Goal: Transaction & Acquisition: Download file/media

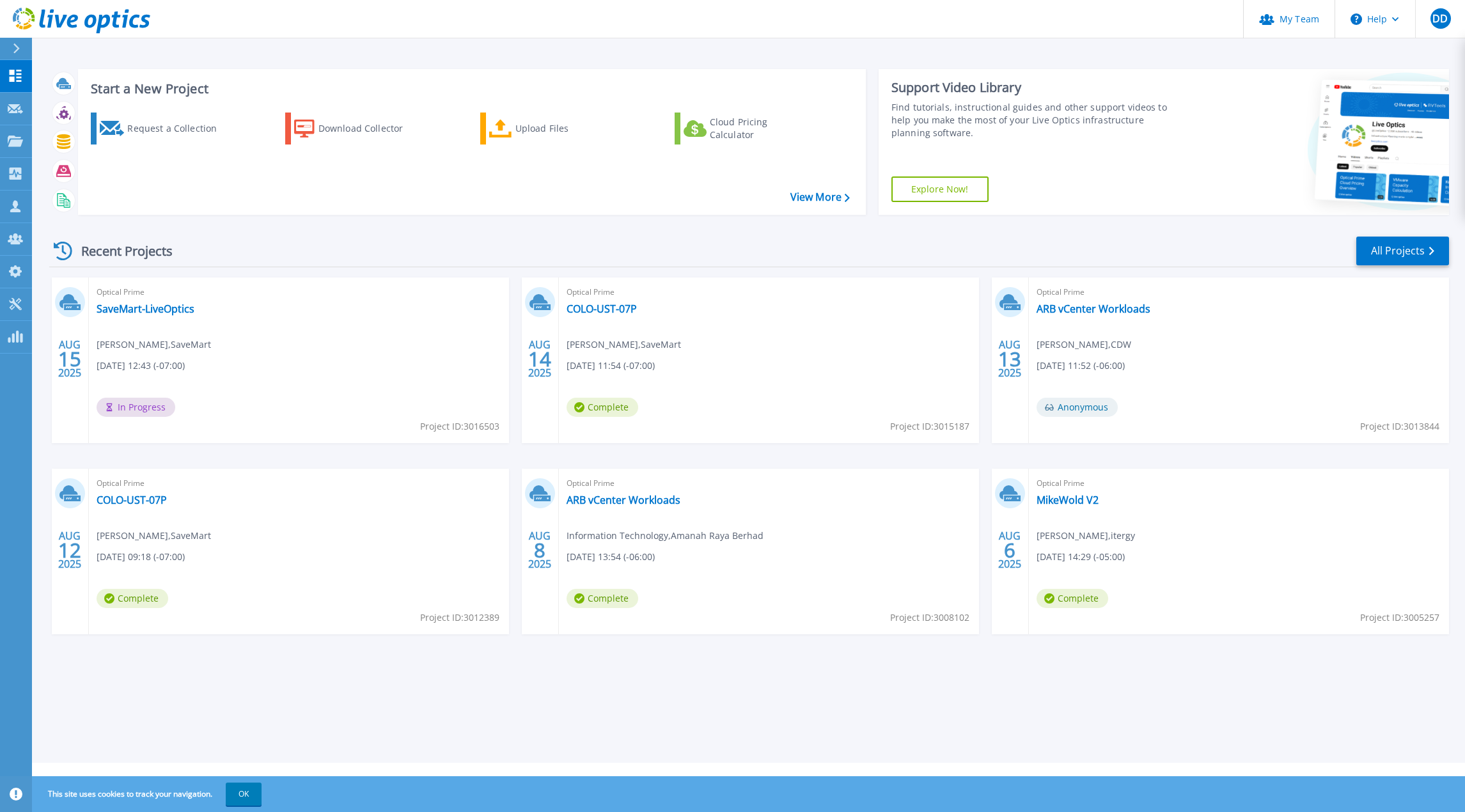
click at [957, 234] on div "Recent Projects All Projects AUG 15 2025 Optical Prime SaveMart-LiveOptics Paul…" at bounding box center [749, 448] width 1400 height 445
click at [175, 307] on link "SaveMart-LiveOptics" at bounding box center [146, 309] width 98 height 13
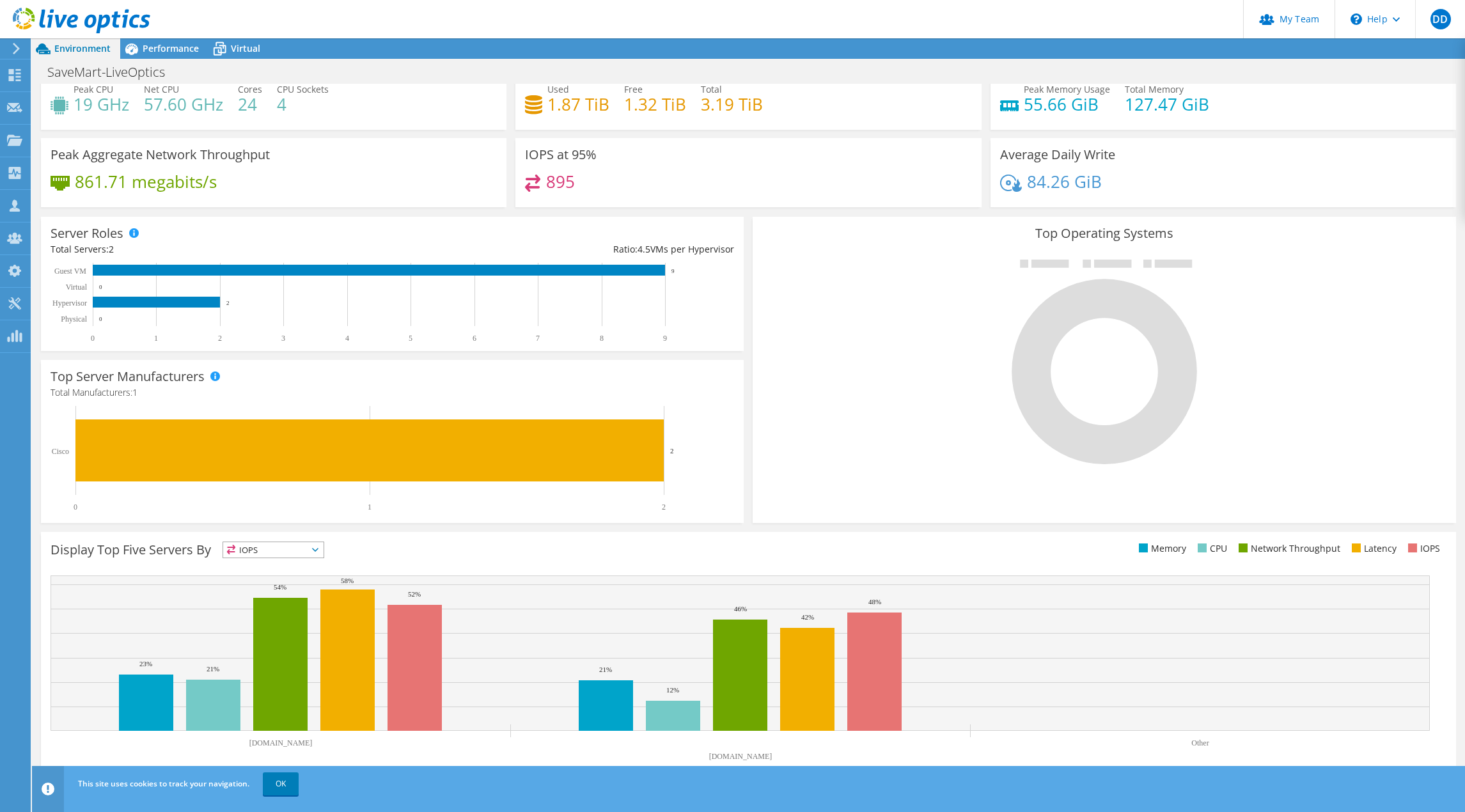
scroll to position [41, 0]
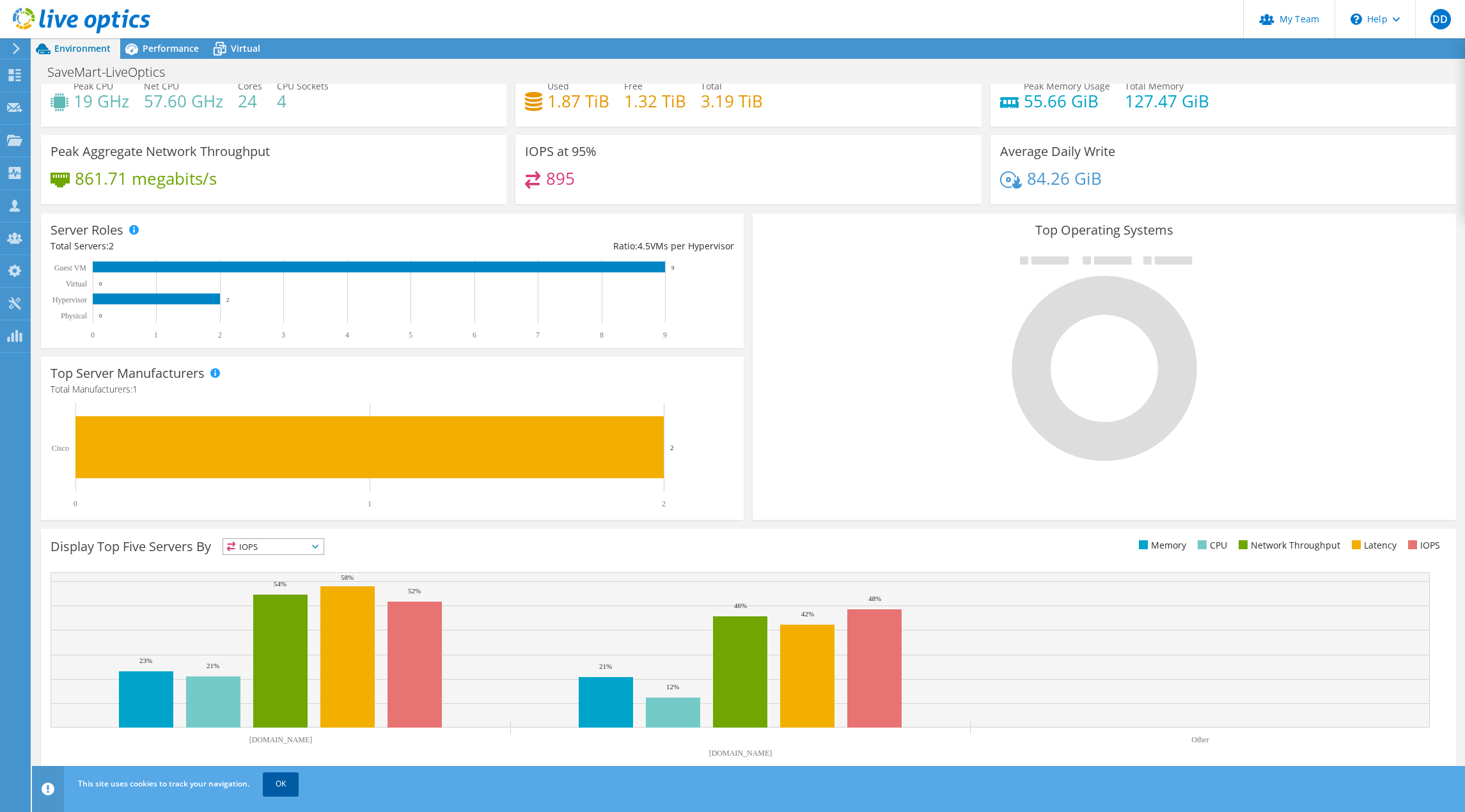
click at [290, 793] on link "OK" at bounding box center [280, 784] width 36 height 23
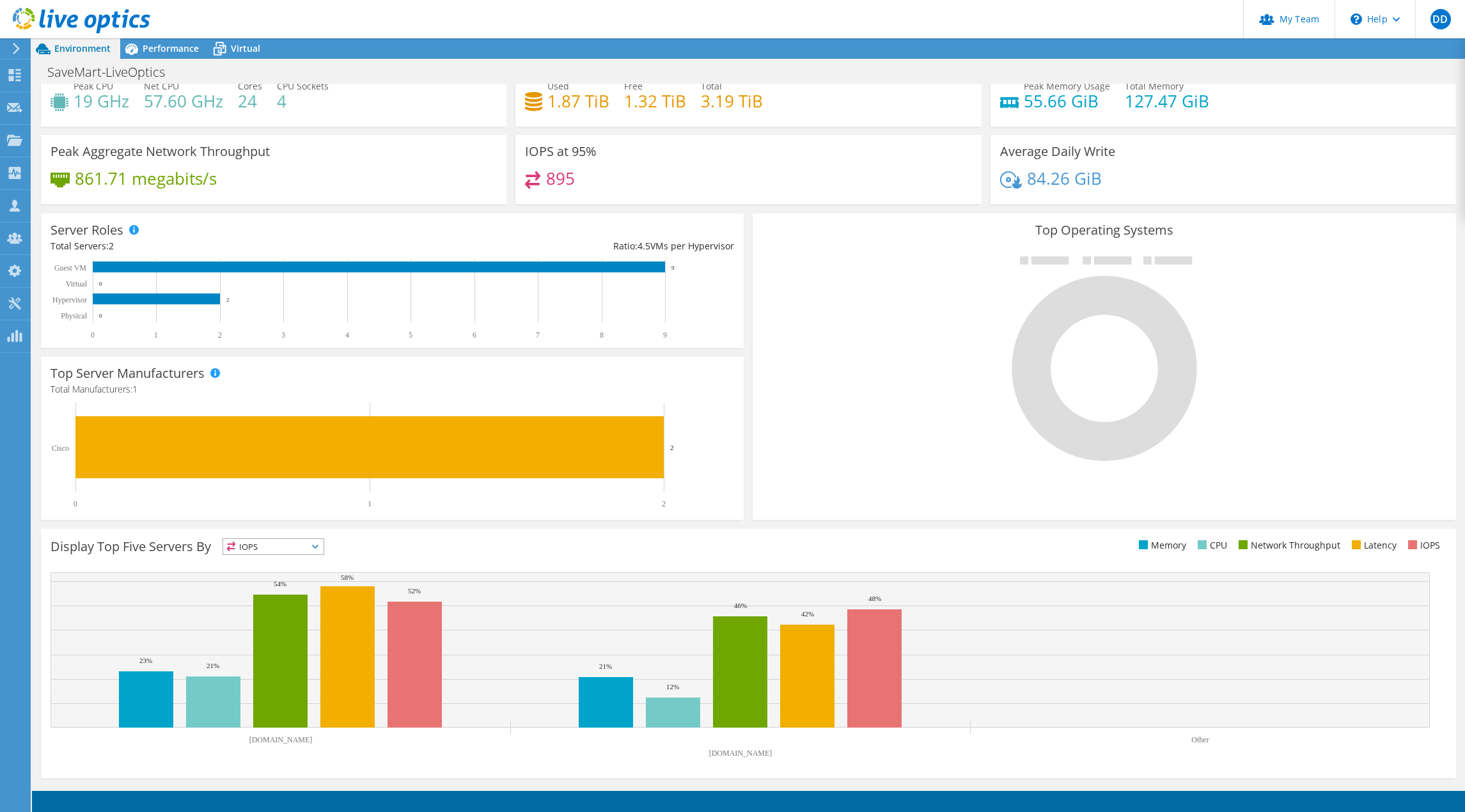
click at [901, 29] on header "DD Partner Team Admin [PERSON_NAME] [PERSON_NAME][EMAIL_ADDRESS][PERSON_NAME][D…" at bounding box center [732, 19] width 1465 height 38
click at [172, 53] on span "Performance" at bounding box center [171, 48] width 56 height 13
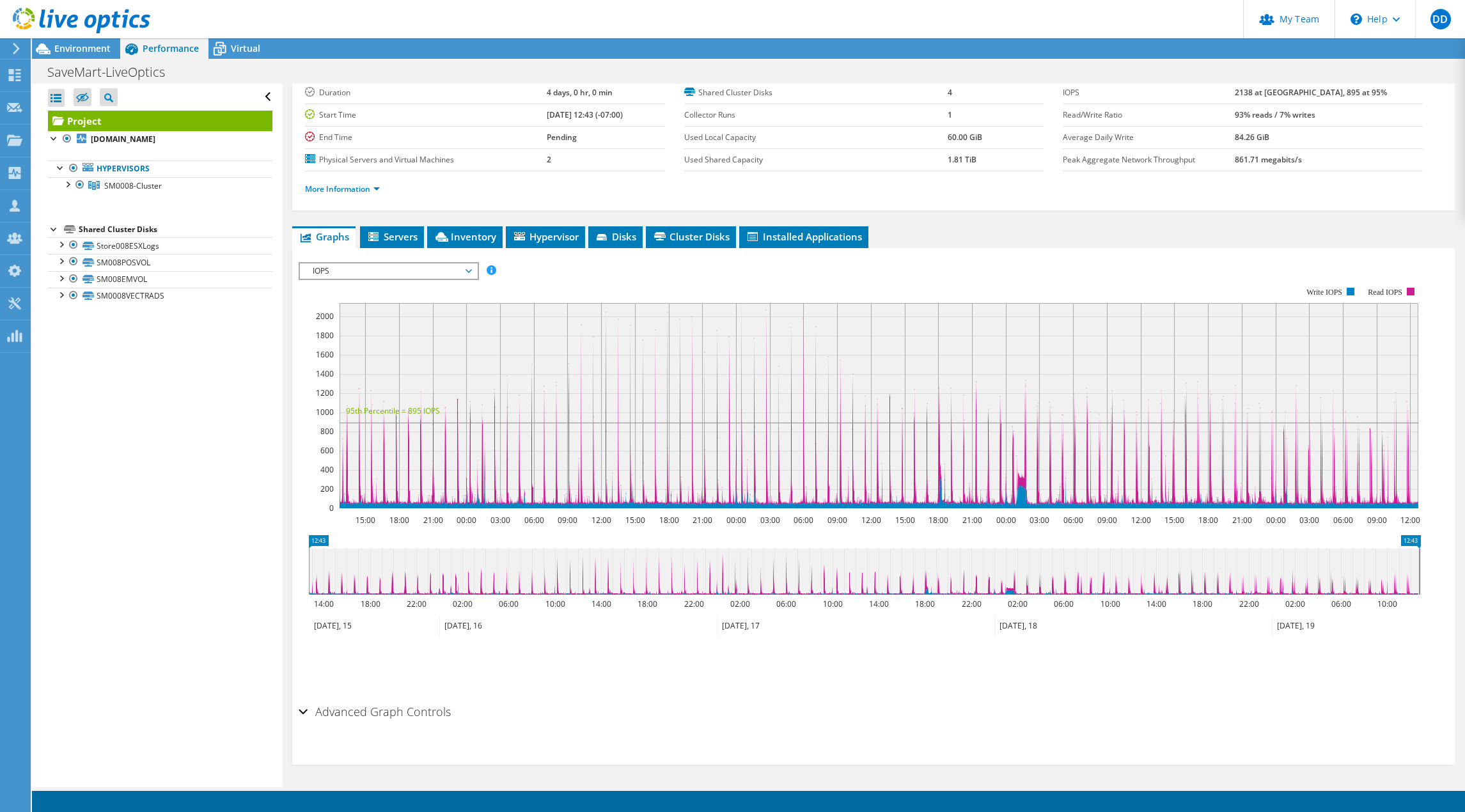
scroll to position [0, 0]
click at [67, 184] on div at bounding box center [67, 183] width 13 height 13
click at [167, 200] on link "[DOMAIN_NAME]" at bounding box center [160, 202] width 224 height 17
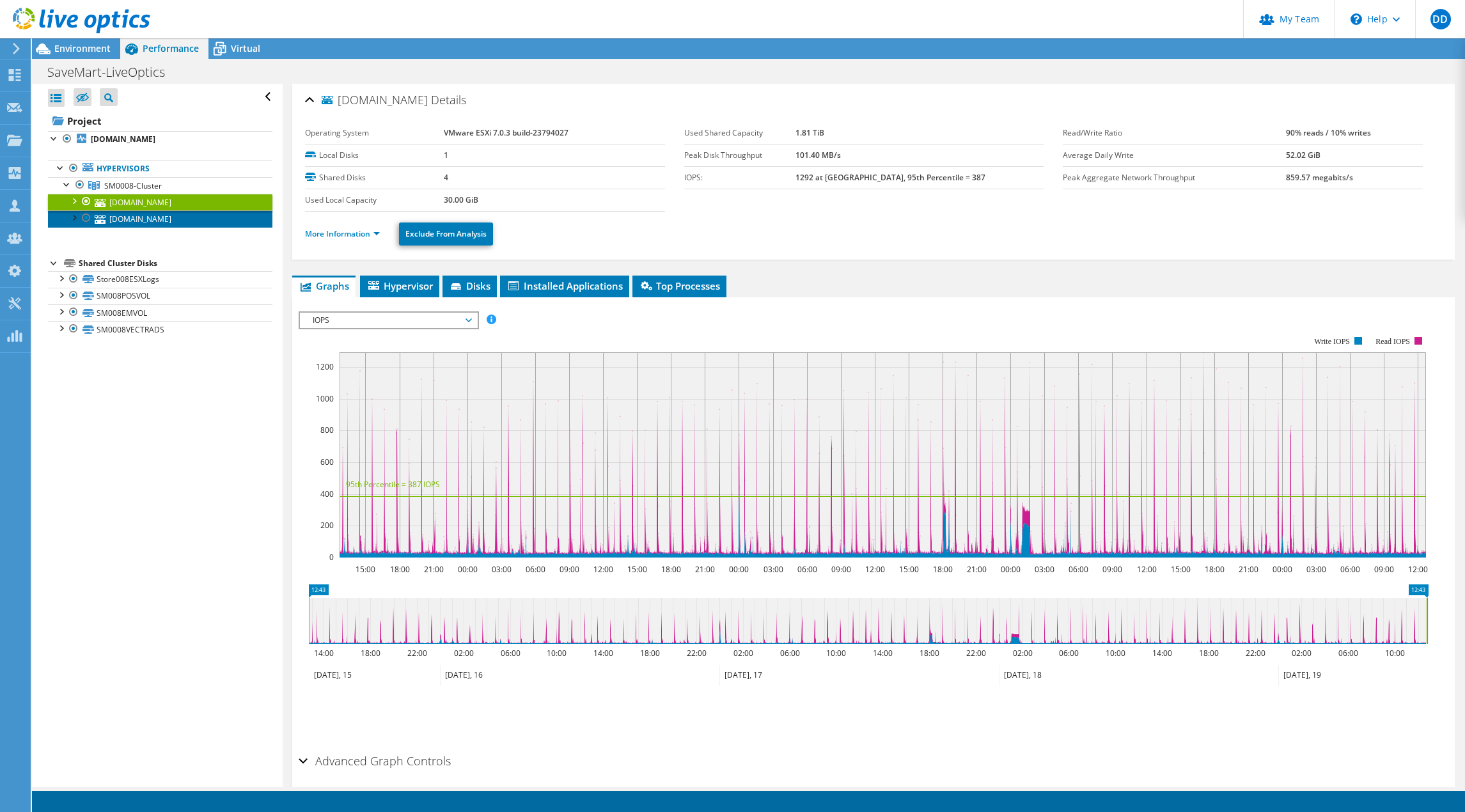
click at [169, 224] on link "[DOMAIN_NAME]" at bounding box center [160, 219] width 224 height 17
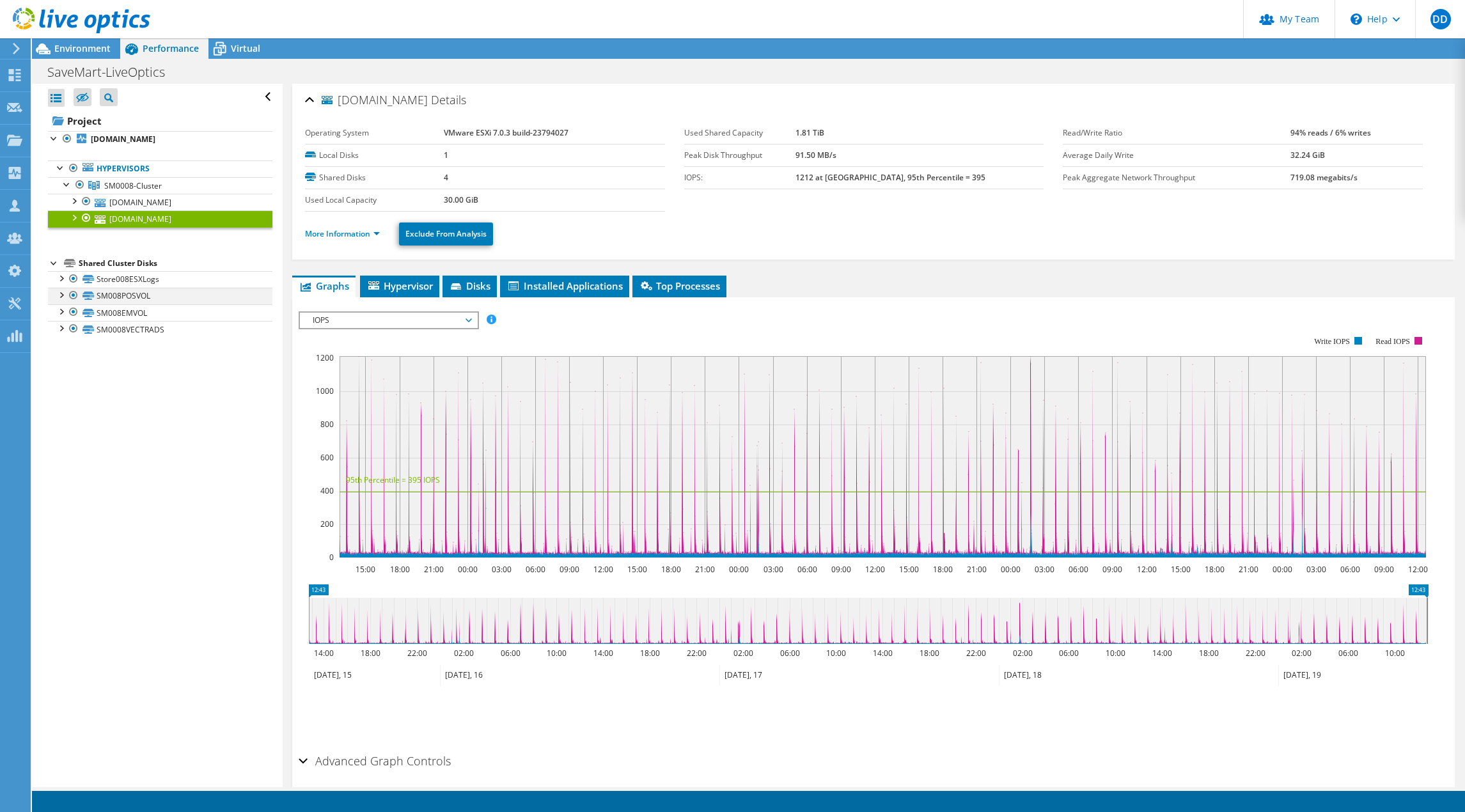
click at [58, 296] on div at bounding box center [61, 294] width 13 height 13
click at [53, 140] on div at bounding box center [54, 138] width 13 height 13
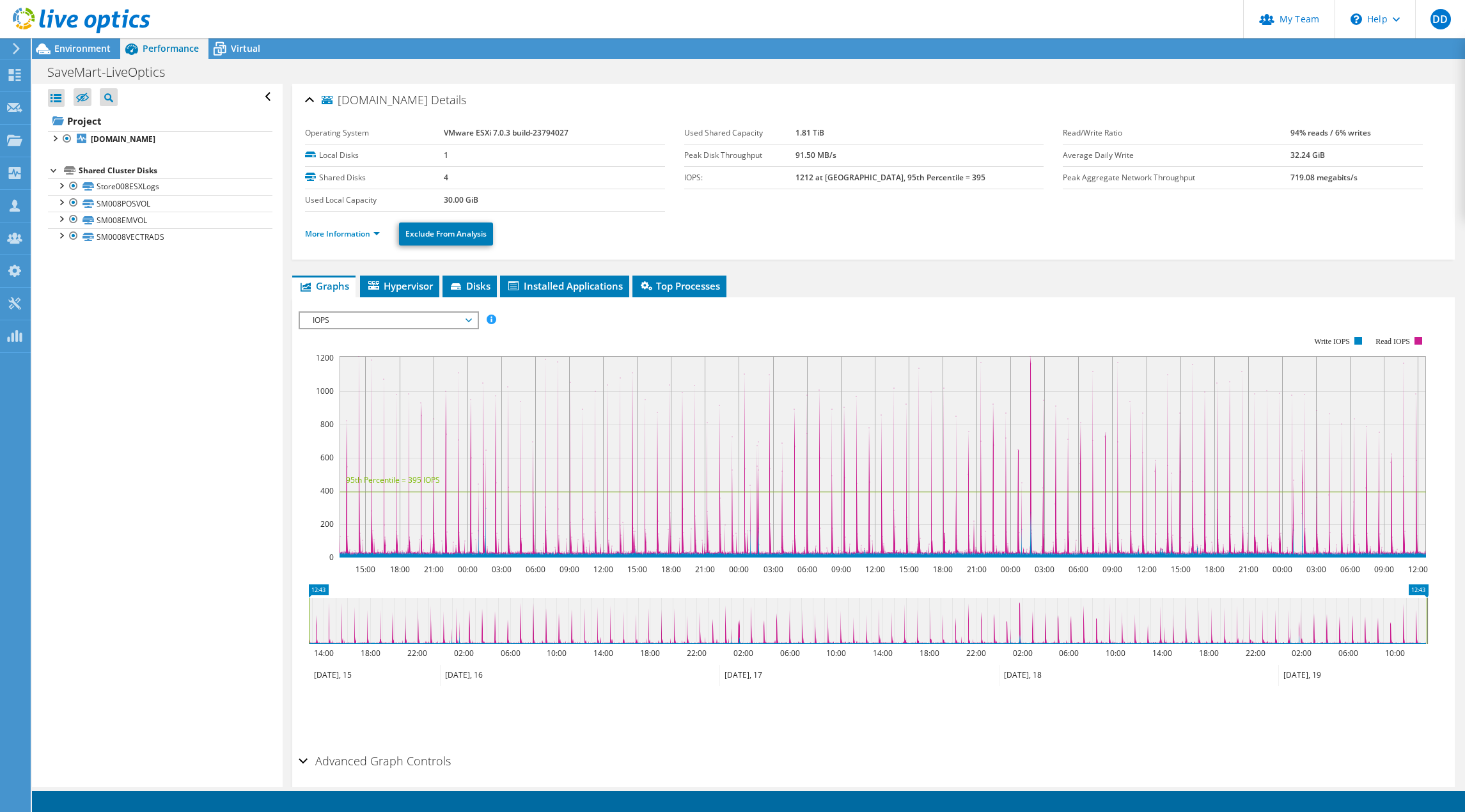
click at [53, 169] on div at bounding box center [54, 170] width 13 height 13
click at [96, 49] on span "Environment" at bounding box center [82, 48] width 56 height 13
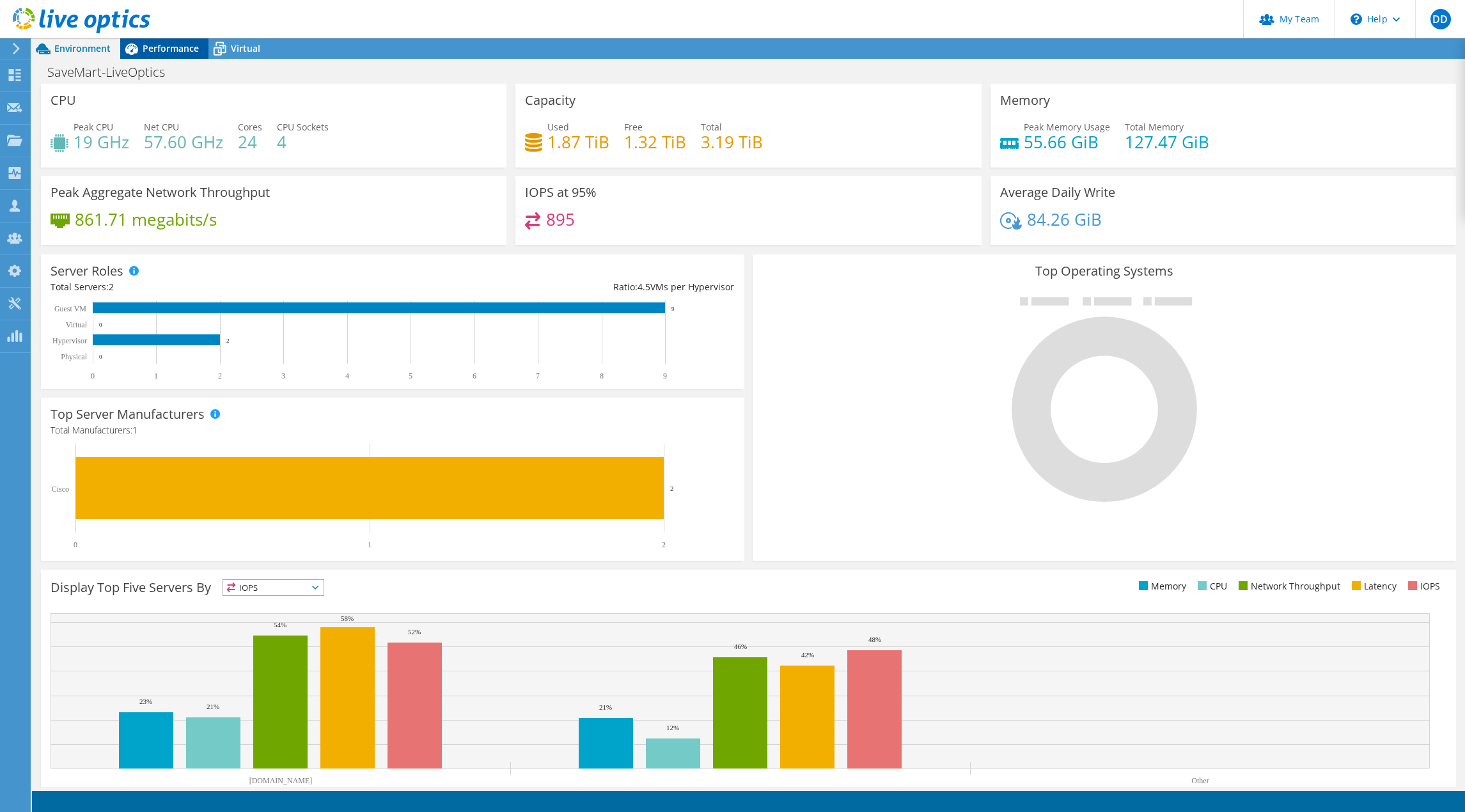
click at [175, 43] on span "Performance" at bounding box center [171, 48] width 56 height 13
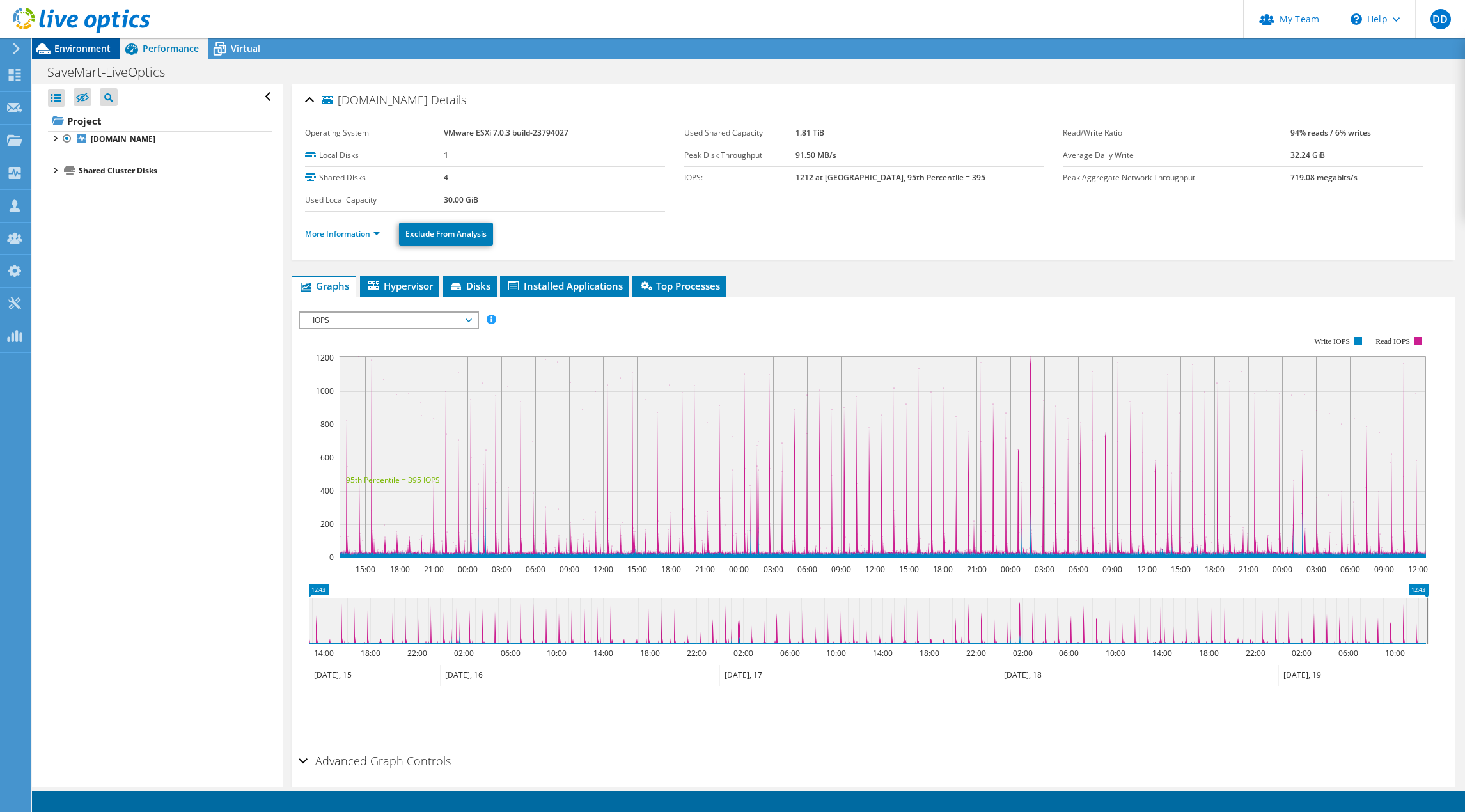
click at [74, 49] on span "Environment" at bounding box center [82, 48] width 56 height 13
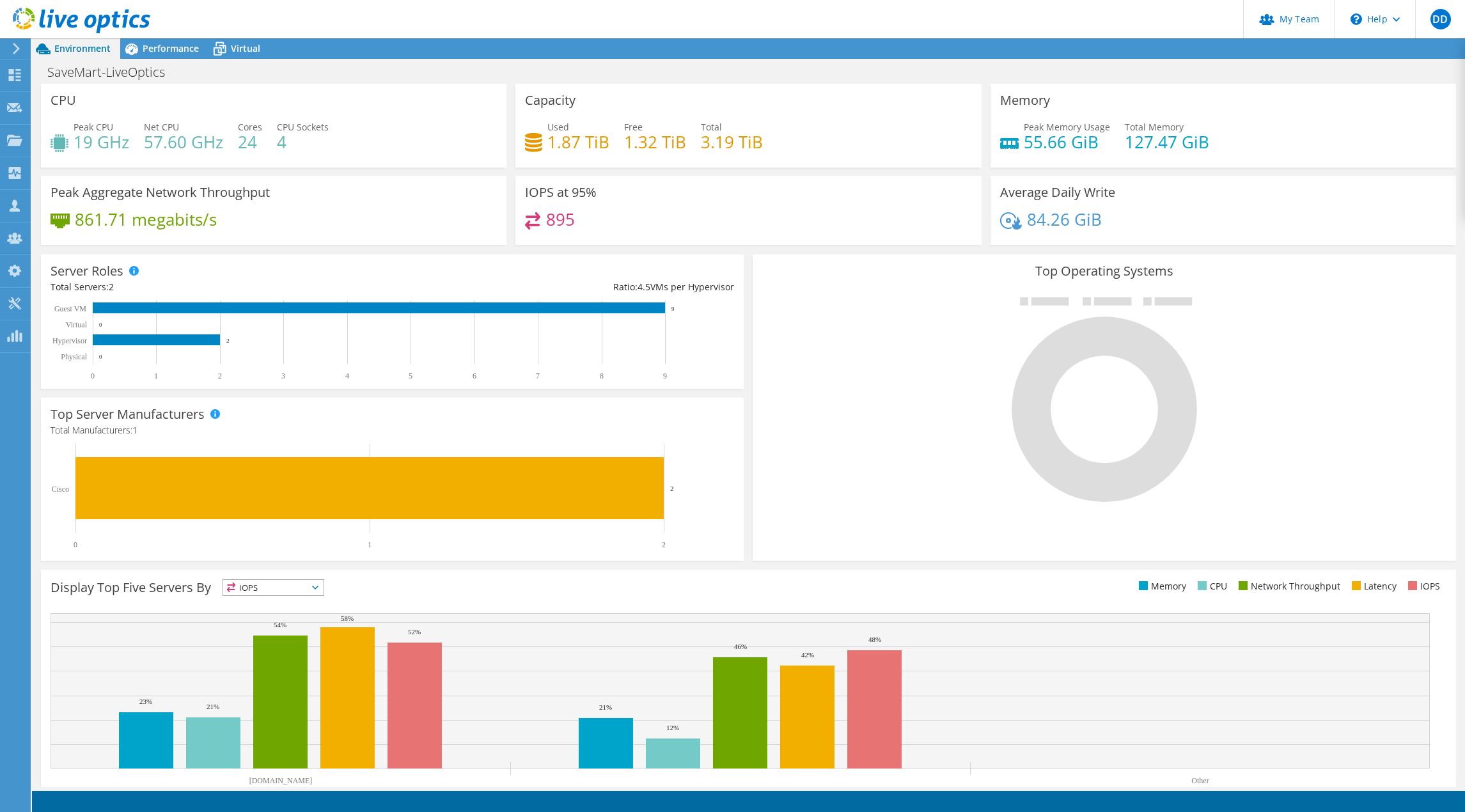
drag, startPoint x: 318, startPoint y: 94, endPoint x: 314, endPoint y: 88, distance: 7.2
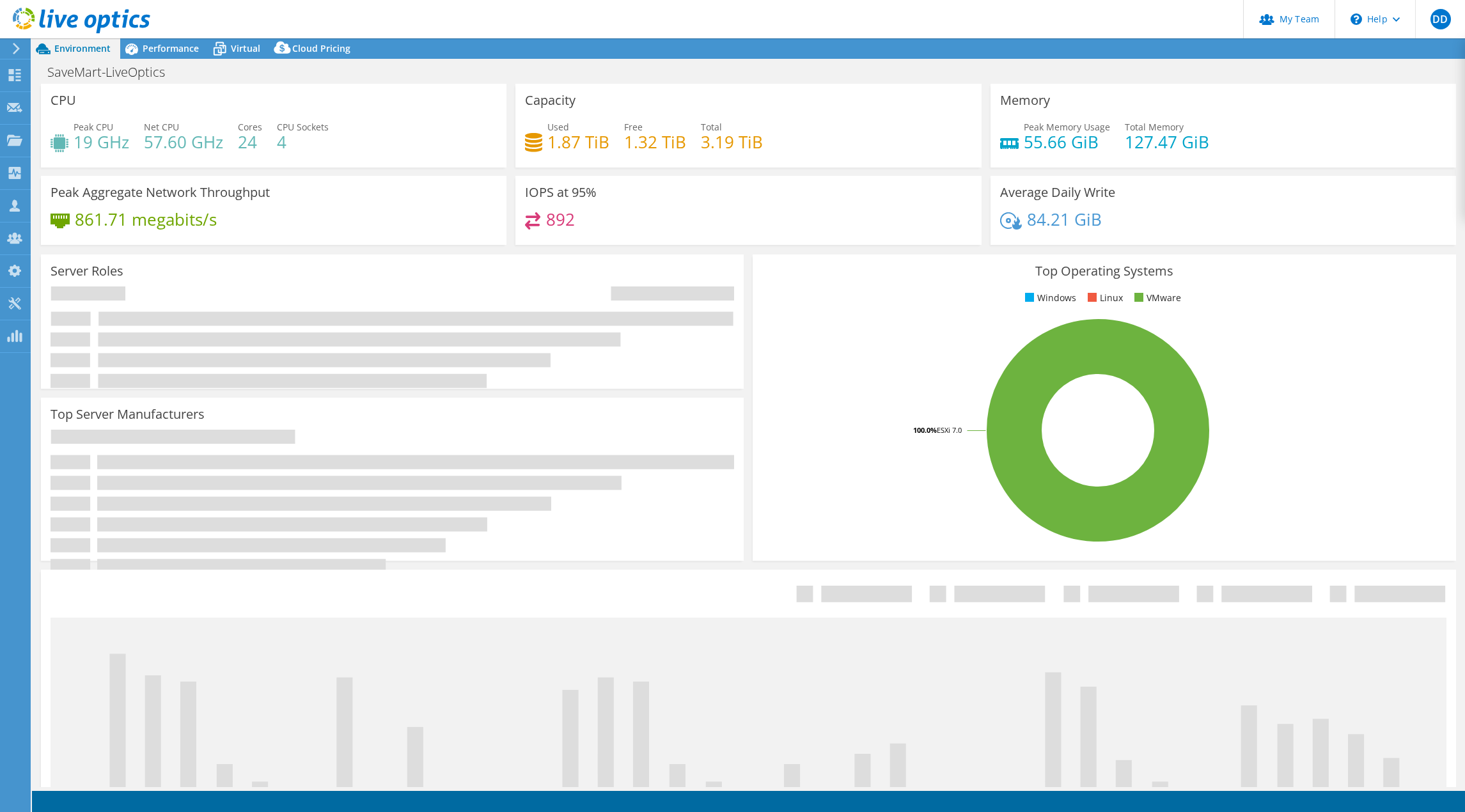
select select "USD"
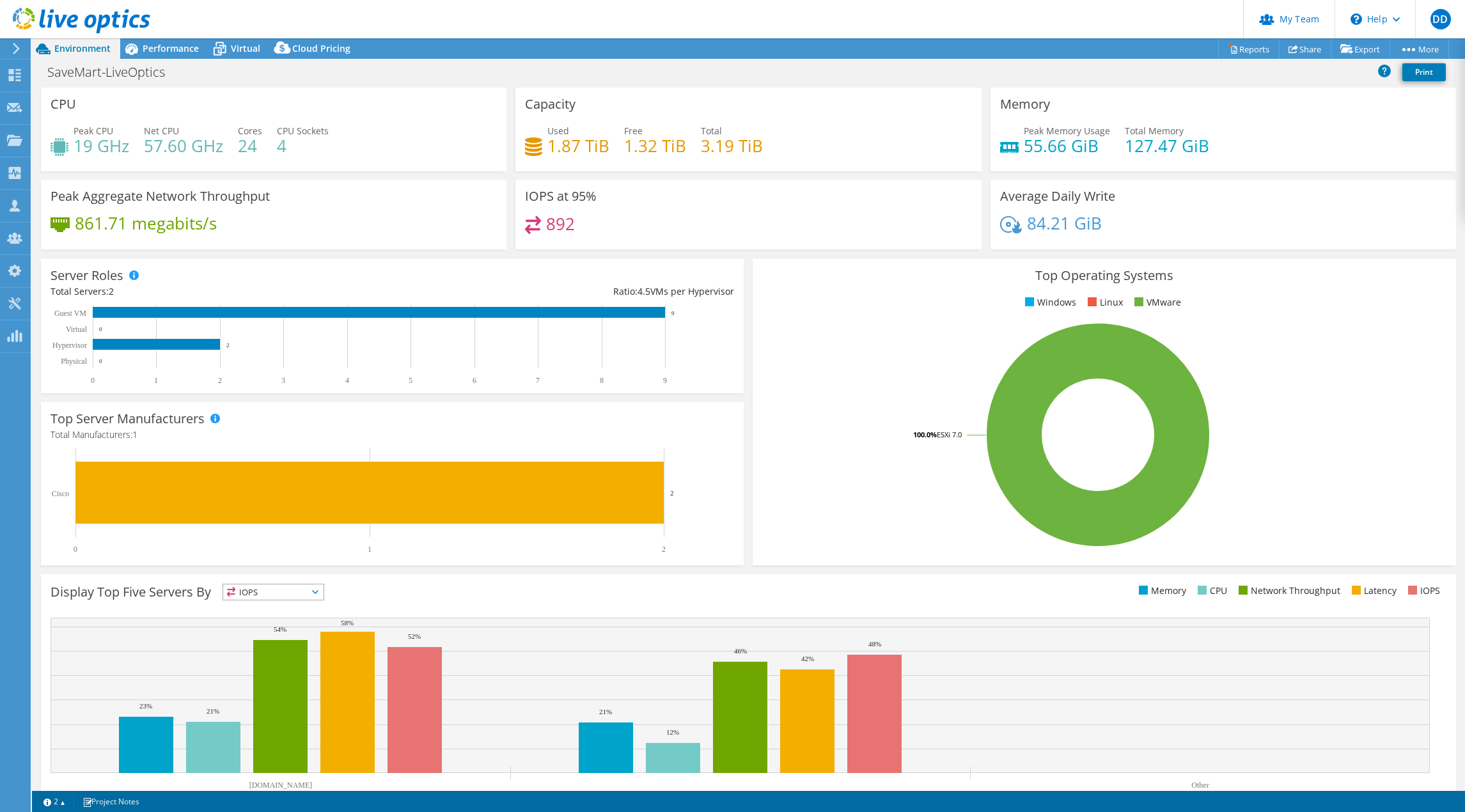
click at [951, 21] on header "DD Partner Team Admin [PERSON_NAME] [PERSON_NAME][EMAIL_ADDRESS][PERSON_NAME][D…" at bounding box center [732, 19] width 1465 height 38
drag, startPoint x: 78, startPoint y: 141, endPoint x: 128, endPoint y: 144, distance: 50.1
click at [128, 144] on h4 "19 GHz" at bounding box center [101, 146] width 55 height 14
click at [1003, 72] on div "SaveMart-LiveOptics Print" at bounding box center [749, 71] width 1433 height 23
drag, startPoint x: 80, startPoint y: 140, endPoint x: 179, endPoint y: 132, distance: 99.3
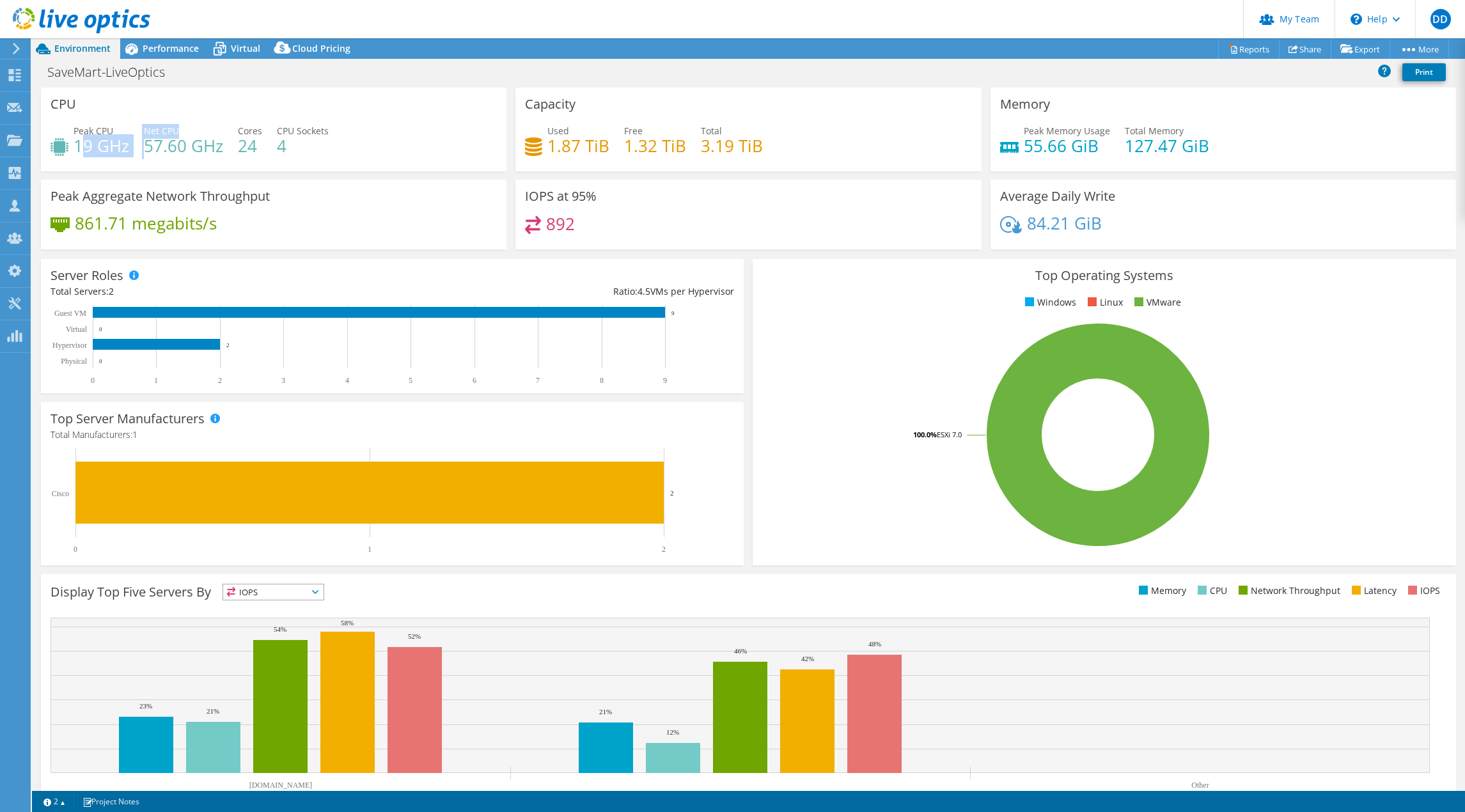
click at [179, 132] on div "Peak CPU 19 GHz Net CPU 57.60 GHz Cores 24 CPU Sockets 4" at bounding box center [274, 145] width 447 height 42
drag, startPoint x: 1099, startPoint y: 146, endPoint x: 1001, endPoint y: 146, distance: 98.0
click at [1001, 146] on div "Peak Memory Usage 55.66 GiB" at bounding box center [1055, 138] width 110 height 29
click at [1042, 21] on header "DD Partner Team Admin [PERSON_NAME] [PERSON_NAME][EMAIL_ADDRESS][PERSON_NAME][D…" at bounding box center [732, 19] width 1465 height 38
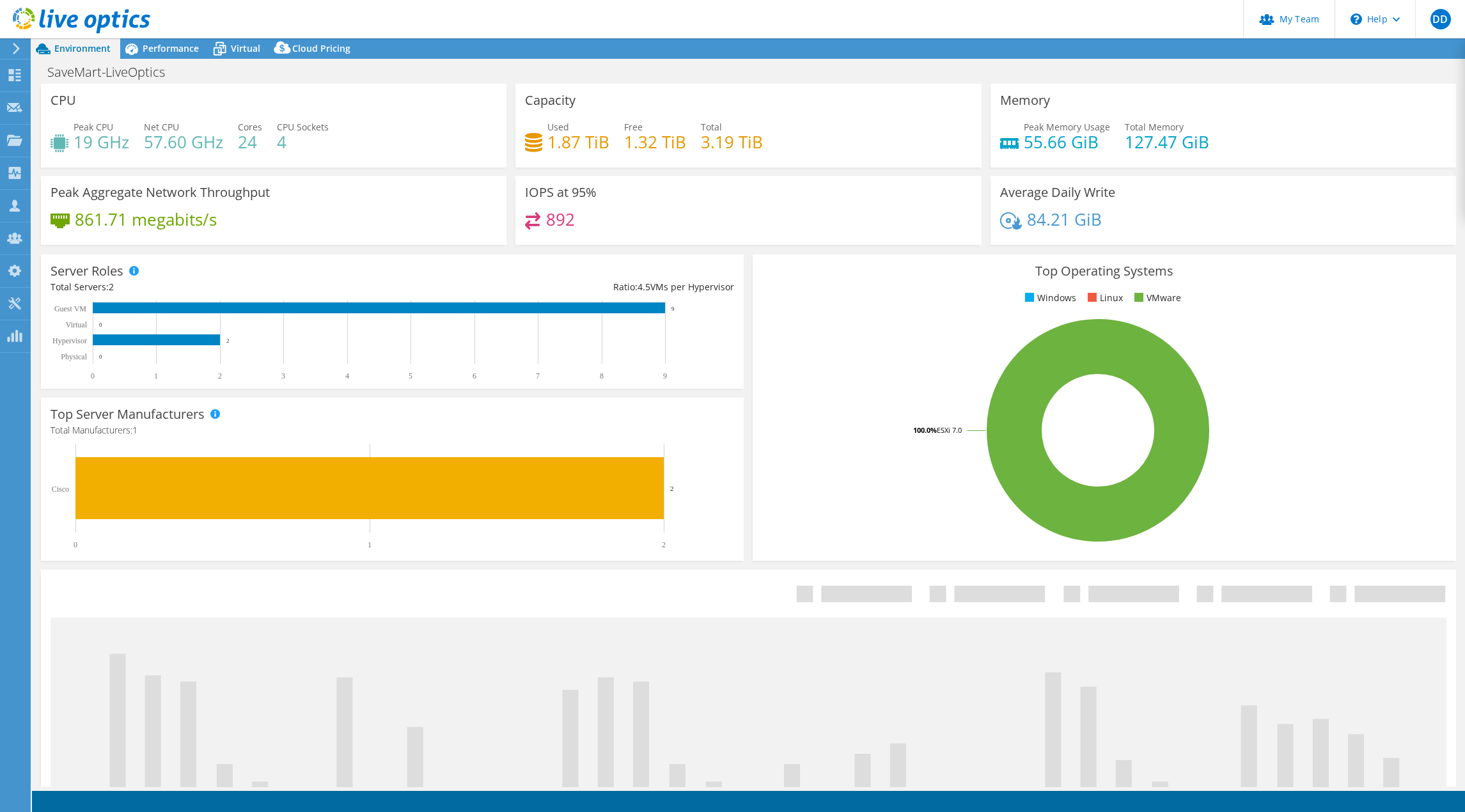
select select "USD"
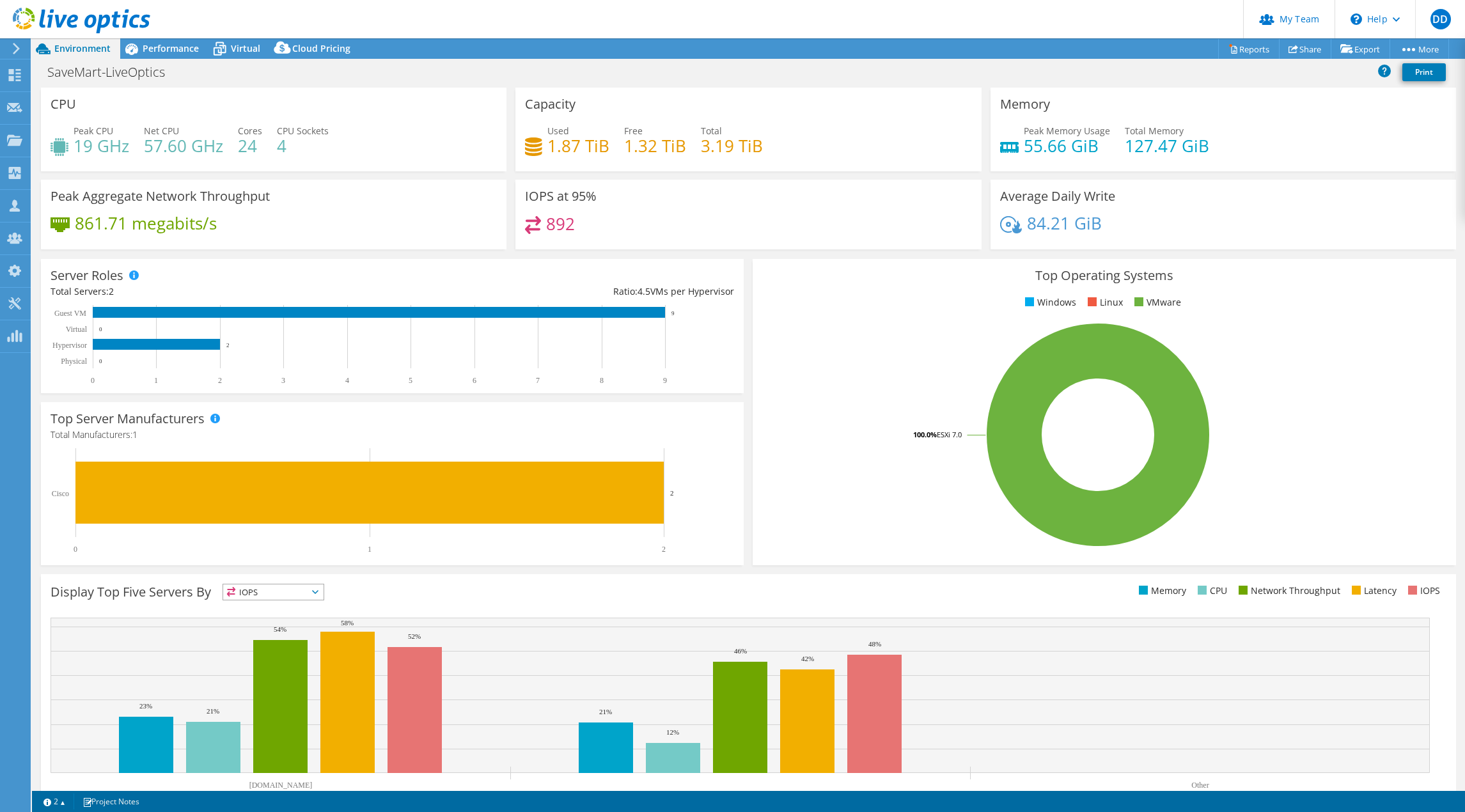
click at [1262, 177] on div "Memory Peak Memory Usage 55.66 GiB Total Memory 127.47 GiB" at bounding box center [1223, 133] width 474 height 92
drag, startPoint x: 877, startPoint y: 341, endPoint x: 922, endPoint y: 339, distance: 45.0
click at [878, 339] on rect at bounding box center [1098, 435] width 672 height 224
click at [972, 253] on div "IOPS at 95% 892" at bounding box center [748, 218] width 474 height 78
click at [1240, 39] on link "Reports" at bounding box center [1249, 49] width 62 height 20
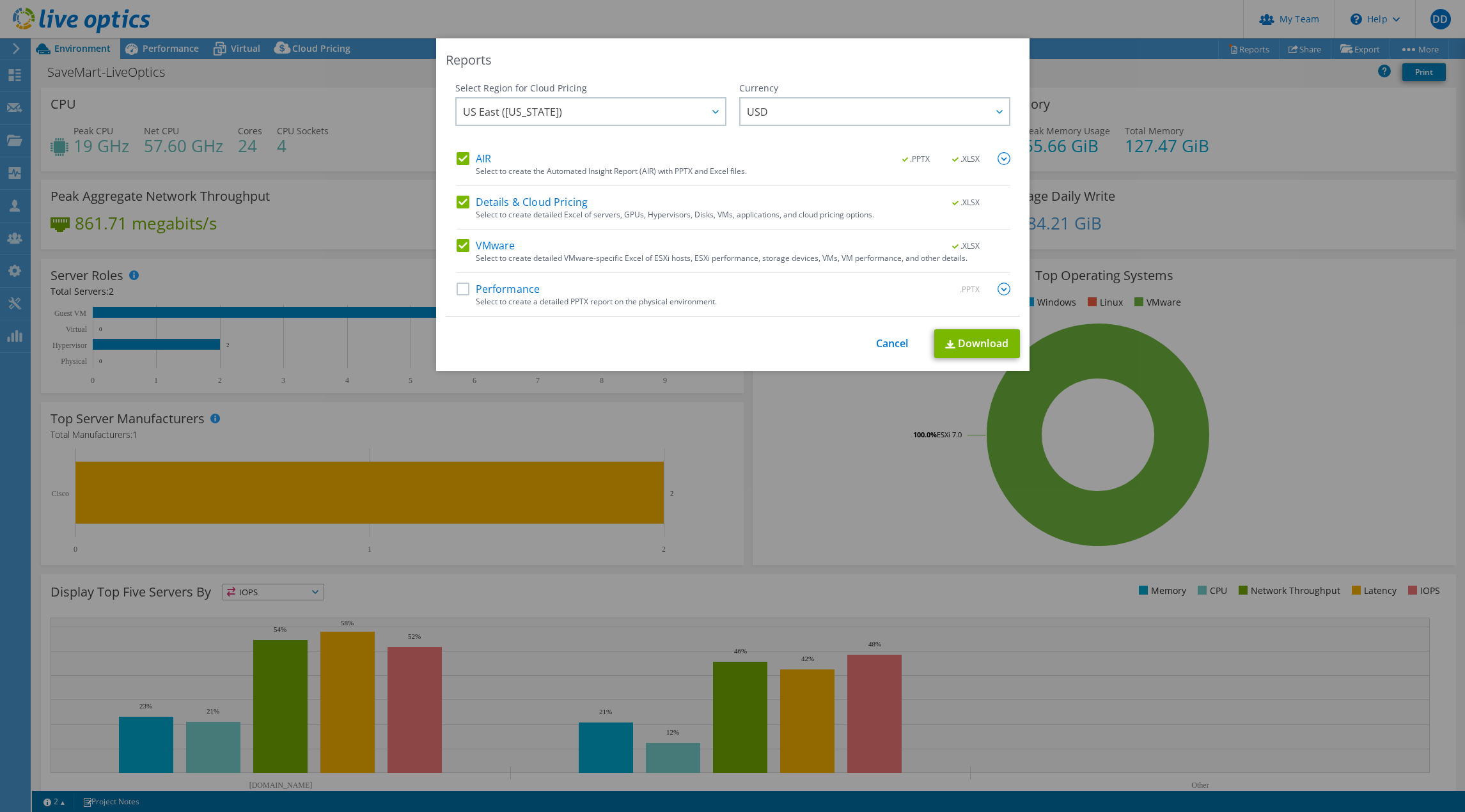
click at [457, 291] on label "Performance" at bounding box center [498, 289] width 84 height 13
click at [0, 0] on input "Performance" at bounding box center [0, 0] width 0 height 0
click at [983, 340] on link "Download" at bounding box center [977, 344] width 86 height 29
click at [920, 30] on div "Reports Select Region for Cloud Pricing Asia Pacific (Hong Kong) Asia Pacific (…" at bounding box center [732, 406] width 1465 height 812
